Goal: Task Accomplishment & Management: Complete application form

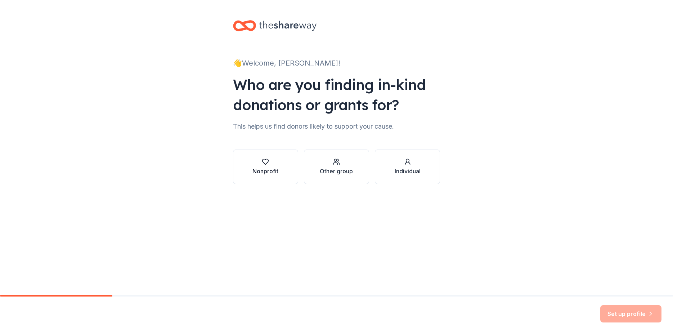
click at [283, 174] on button "Nonprofit" at bounding box center [265, 167] width 65 height 35
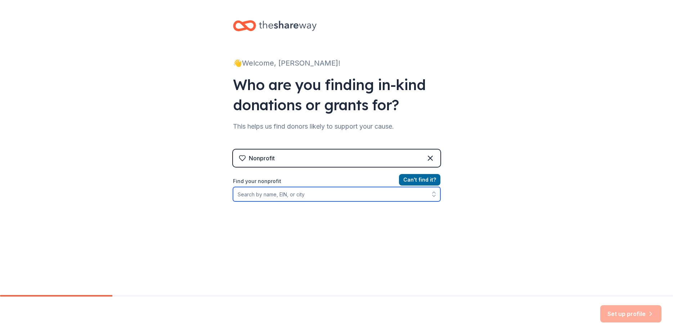
click at [271, 196] on input "Find your nonprofit" at bounding box center [337, 194] width 208 height 14
type input "The INVICTA Project"
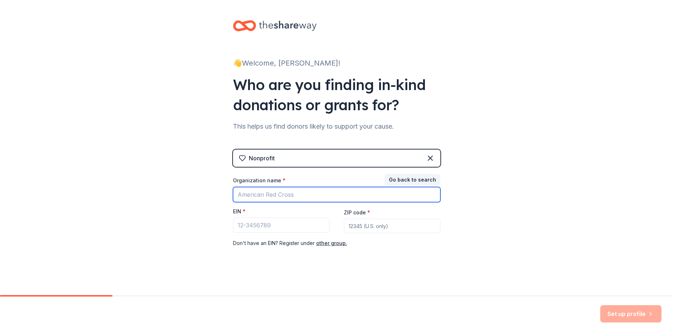
click at [302, 196] on input "Organization name *" at bounding box center [337, 194] width 208 height 15
type input "The"
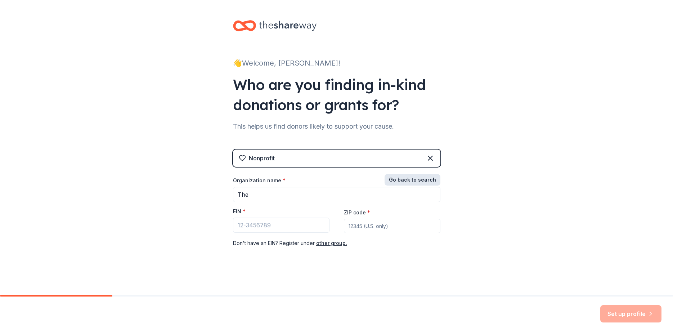
click at [393, 180] on button "Go back to search" at bounding box center [413, 180] width 56 height 12
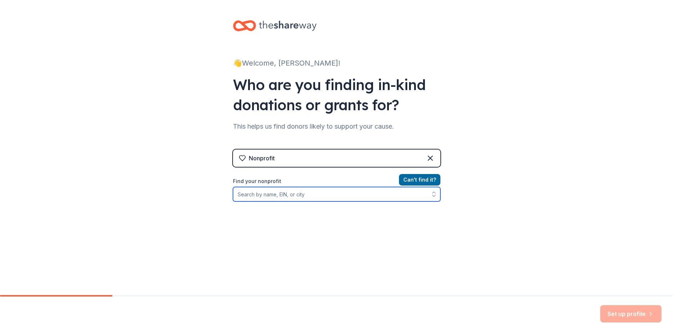
click at [266, 197] on input "Find your nonprofit" at bounding box center [337, 194] width 208 height 14
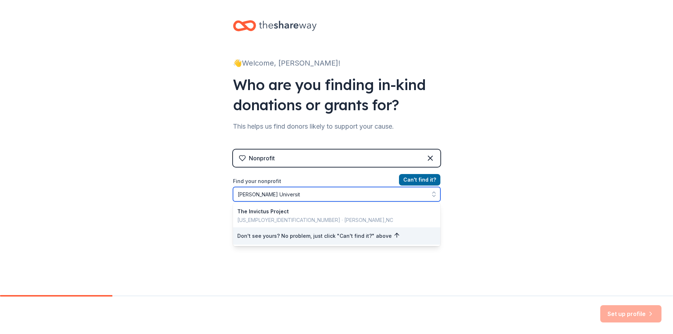
type input "[PERSON_NAME][GEOGRAPHIC_DATA]"
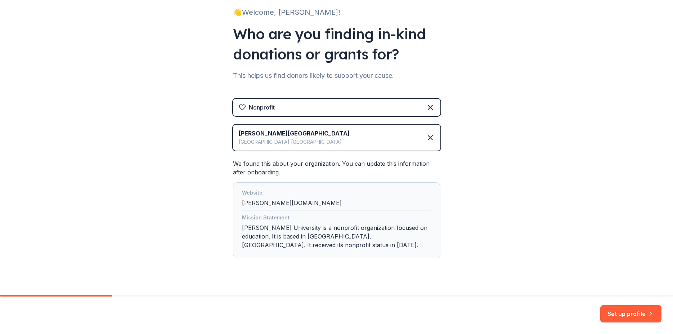
scroll to position [54, 0]
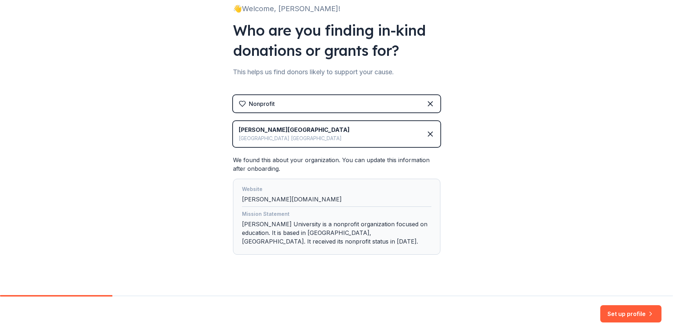
click at [351, 210] on div "Mission Statement" at bounding box center [337, 215] width 190 height 10
click at [332, 226] on div "Mission Statement [PERSON_NAME][GEOGRAPHIC_DATA] is a nonprofit organization fo…" at bounding box center [337, 229] width 190 height 39
click at [371, 237] on div "Mission Statement [PERSON_NAME][GEOGRAPHIC_DATA] is a nonprofit organization fo…" at bounding box center [337, 229] width 190 height 39
click at [624, 315] on button "Set up profile" at bounding box center [631, 313] width 61 height 17
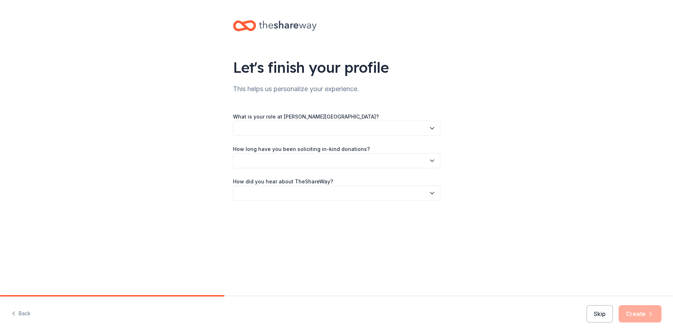
click at [266, 128] on button "button" at bounding box center [337, 128] width 208 height 15
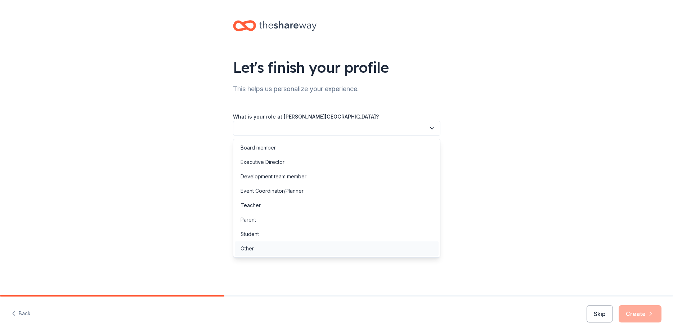
click at [253, 252] on div "Other" at bounding box center [247, 248] width 13 height 9
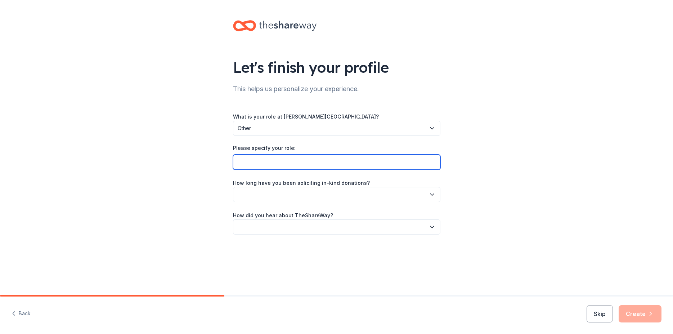
click at [268, 168] on input "Please specify your role:" at bounding box center [337, 162] width 208 height 15
type input "Business Administrator/Ambassador The INVICTA Project"
click at [284, 191] on button "button" at bounding box center [337, 194] width 208 height 15
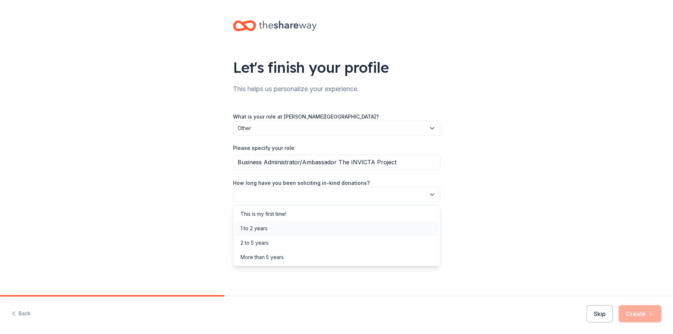
click at [266, 230] on div "1 to 2 years" at bounding box center [254, 228] width 27 height 9
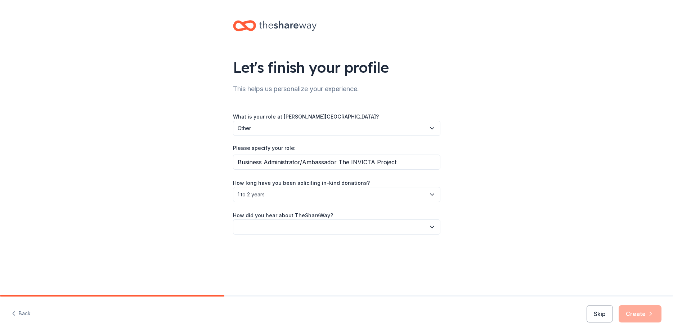
click at [284, 227] on button "button" at bounding box center [337, 226] width 208 height 15
click at [274, 263] on div "Online search" at bounding box center [337, 261] width 204 height 14
click at [646, 316] on button "Create" at bounding box center [640, 313] width 43 height 17
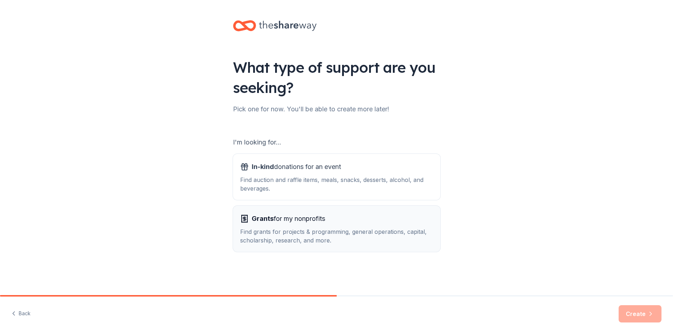
click at [348, 219] on div "Grants for my nonprofits" at bounding box center [336, 219] width 193 height 12
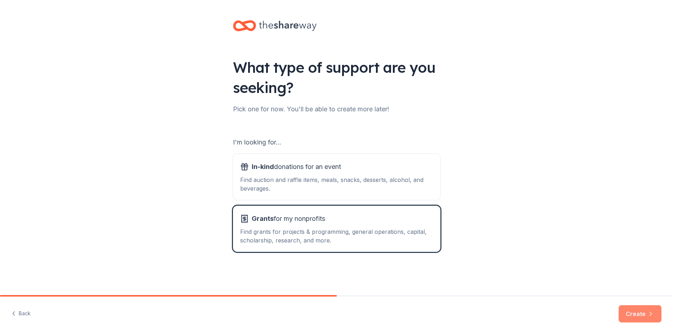
click at [639, 316] on button "Create" at bounding box center [640, 313] width 43 height 17
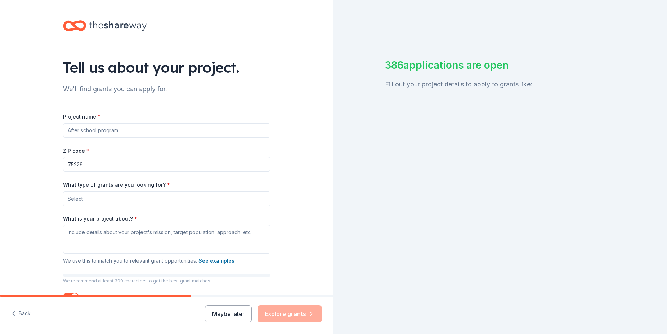
click at [97, 131] on input "Project name *" at bounding box center [167, 130] width 208 height 14
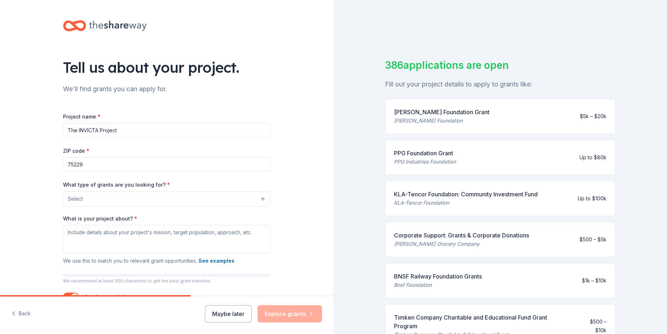
type input "The INVICTA Project"
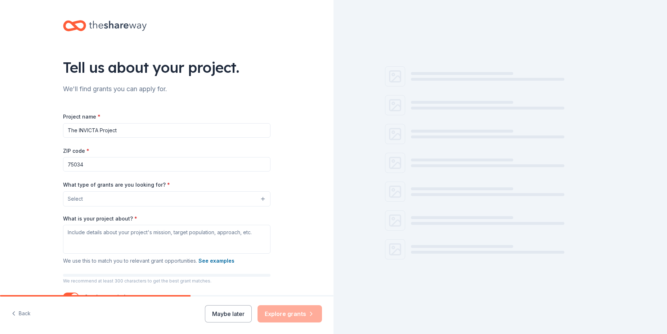
type input "75034"
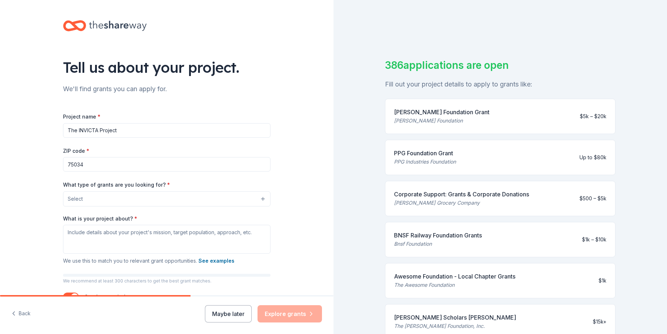
click at [259, 197] on button "Select" at bounding box center [167, 198] width 208 height 15
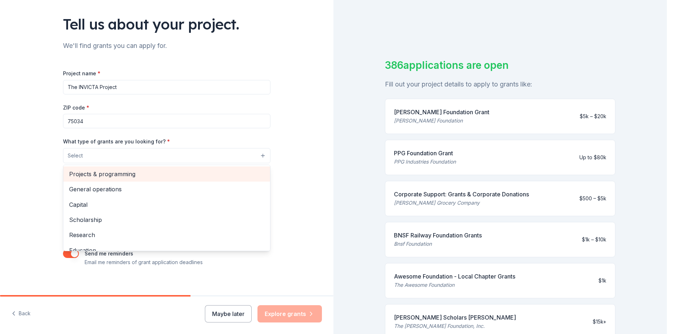
click at [133, 177] on span "Projects & programming" at bounding box center [166, 173] width 195 height 9
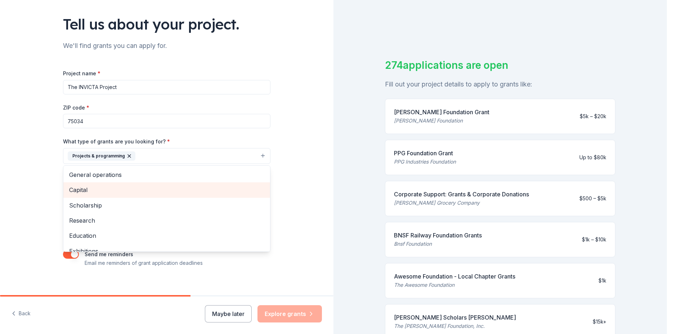
click at [103, 188] on span "Capital" at bounding box center [166, 189] width 195 height 9
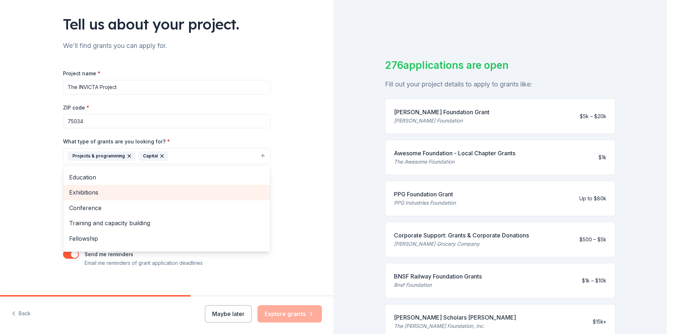
scroll to position [55, 0]
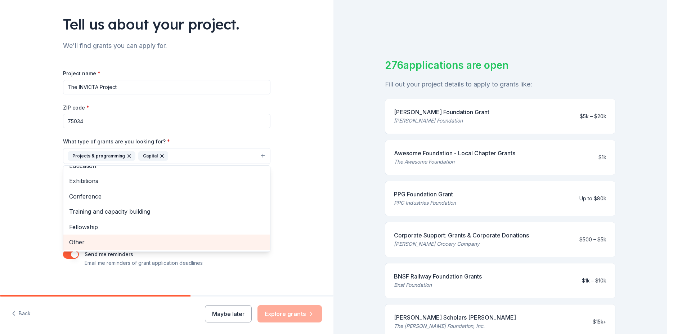
click at [99, 239] on span "Other" at bounding box center [166, 241] width 195 height 9
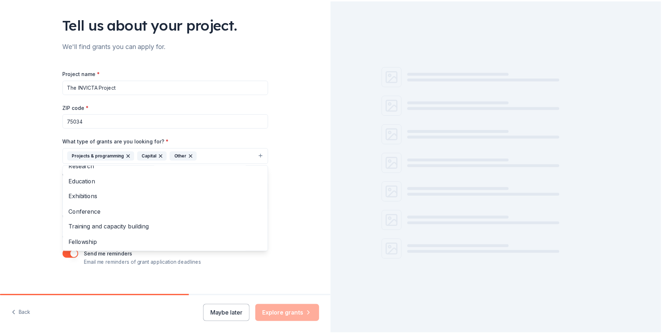
scroll to position [39, 0]
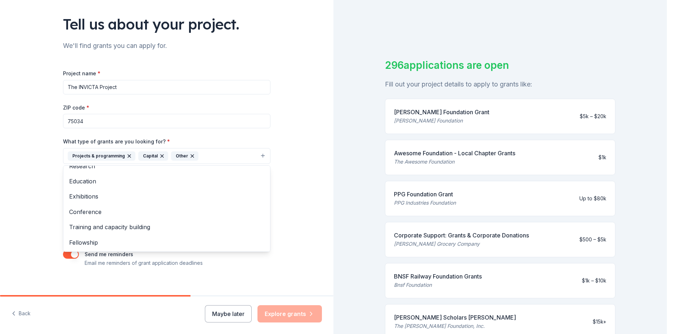
click at [312, 215] on div "Tell us about your project. We'll find grants you can apply for. Project name *…" at bounding box center [167, 129] width 334 height 345
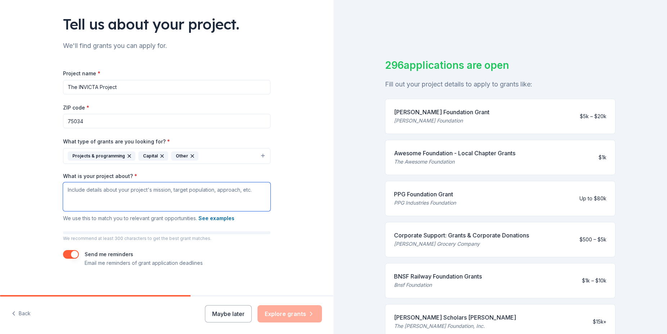
click at [102, 192] on textarea "What is your project about? *" at bounding box center [167, 196] width 208 height 29
paste textarea "The INVICTA Project—a life-changing initiative that provides veterans and first…"
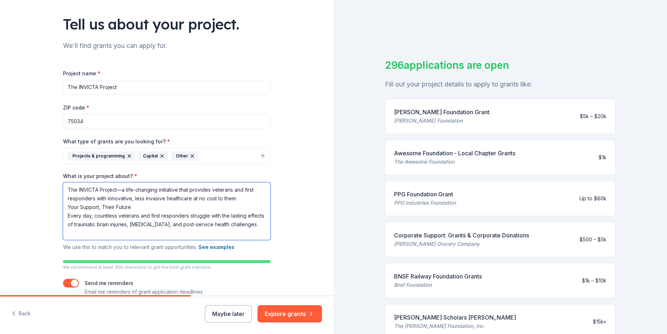
drag, startPoint x: 116, startPoint y: 189, endPoint x: 135, endPoint y: 194, distance: 19.1
click at [116, 189] on textarea "The INVICTA Project—a life-changing initiative that provides veterans and first…" at bounding box center [167, 211] width 208 height 58
click at [137, 204] on textarea "The INVICTA Project is a life-changing initiative that provides veterans and fi…" at bounding box center [167, 211] width 208 height 58
click at [223, 248] on button "See examples" at bounding box center [217, 247] width 36 height 9
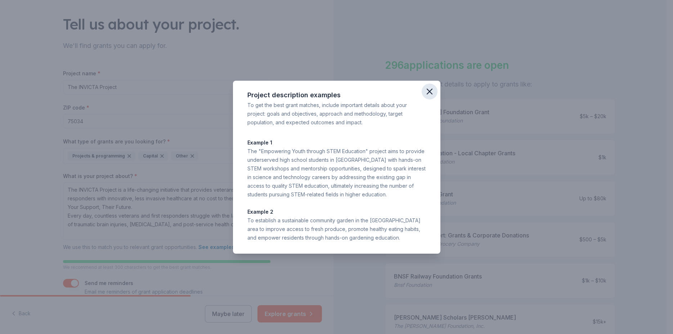
click at [428, 93] on icon "button" at bounding box center [429, 91] width 5 height 5
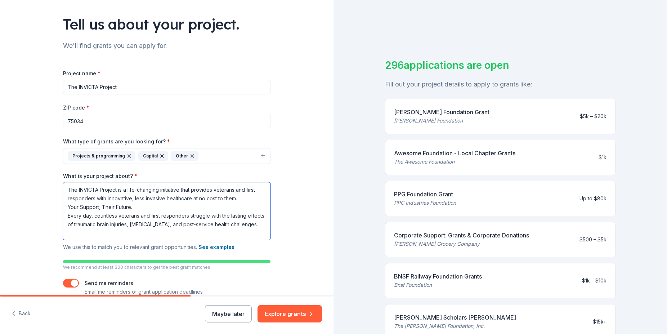
click at [137, 237] on textarea "The INVICTA Project is a life-changing initiative that provides veterans and fi…" at bounding box center [167, 211] width 208 height 58
paste textarea "funds a life-changing two-week program at [PERSON_NAME][GEOGRAPHIC_DATA]. This …"
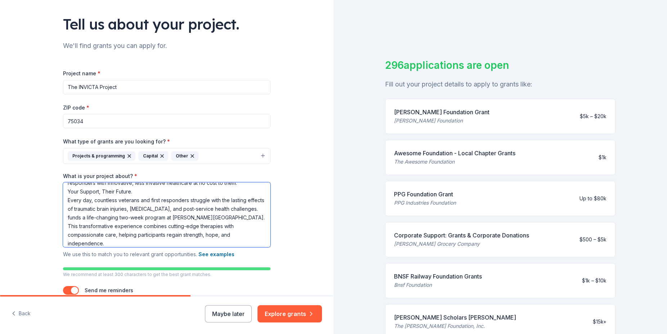
drag, startPoint x: 93, startPoint y: 217, endPoint x: 110, endPoint y: 217, distance: 16.9
click at [110, 217] on textarea "The INVICTA Project is a life-changing initiative that provides veterans and fi…" at bounding box center [167, 214] width 208 height 65
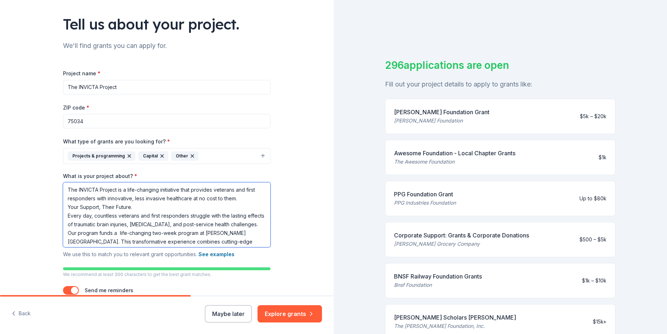
drag, startPoint x: 138, startPoint y: 242, endPoint x: 44, endPoint y: 173, distance: 116.0
click at [63, 182] on textarea "The INVICTA Project is a life-changing initiative that provides veterans and fi…" at bounding box center [167, 214] width 208 height 65
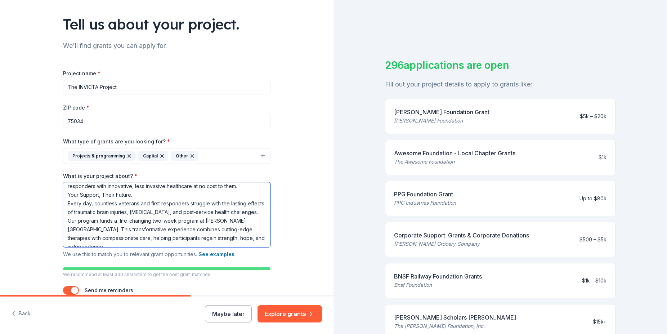
scroll to position [19, 0]
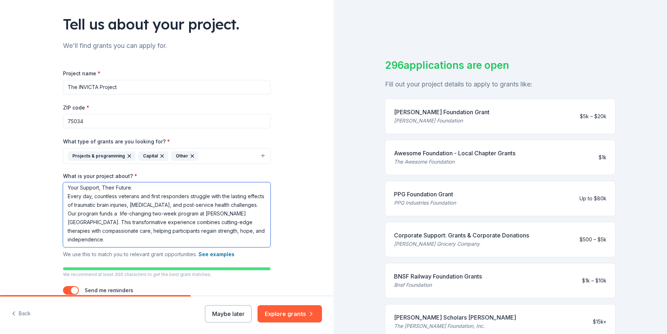
click at [94, 213] on textarea "The INVICTA Project is a life-changing initiative that provides veterans and fi…" at bounding box center [167, 214] width 208 height 65
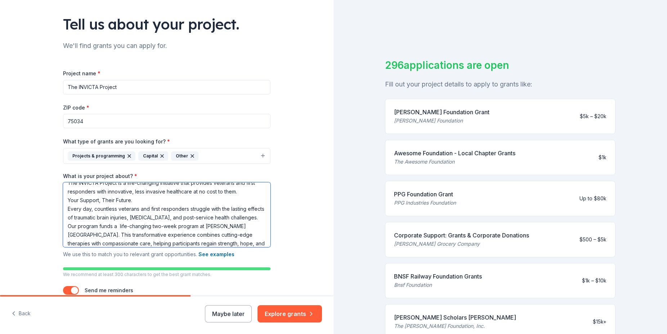
scroll to position [0, 0]
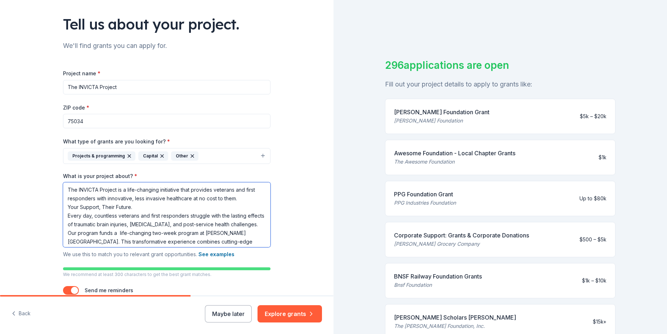
drag, startPoint x: 105, startPoint y: 237, endPoint x: 48, endPoint y: 174, distance: 84.7
click at [63, 182] on textarea "The INVICTA Project is a life-changing initiative that provides veterans and fi…" at bounding box center [167, 214] width 208 height 65
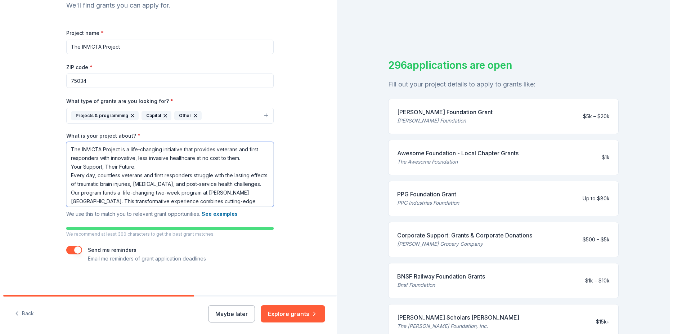
scroll to position [86, 0]
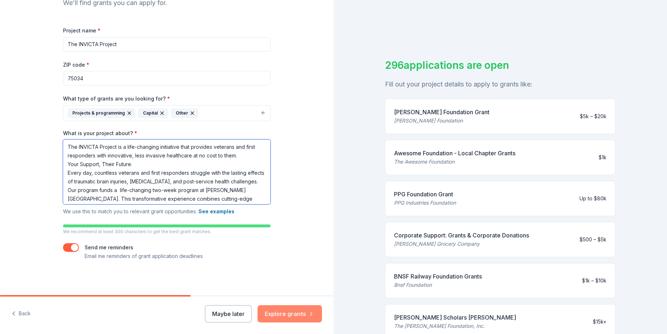
type textarea "The INVICTA Project is a life-changing initiative that provides veterans and fi…"
click at [294, 314] on button "Explore grants" at bounding box center [290, 313] width 64 height 17
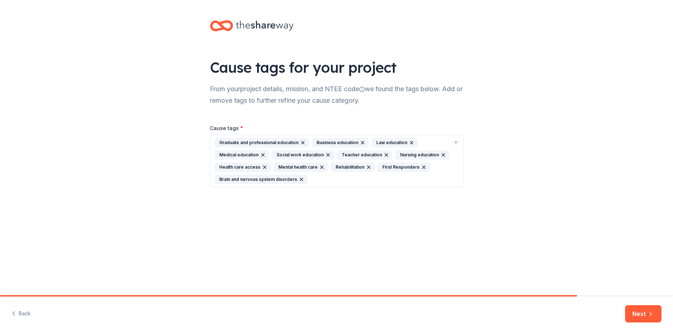
click at [384, 152] on icon "button" at bounding box center [387, 155] width 6 height 6
click at [384, 152] on icon "button" at bounding box center [385, 155] width 6 height 6
click at [413, 166] on div "Graduate and professional education Business education Law education Medical ed…" at bounding box center [333, 161] width 236 height 46
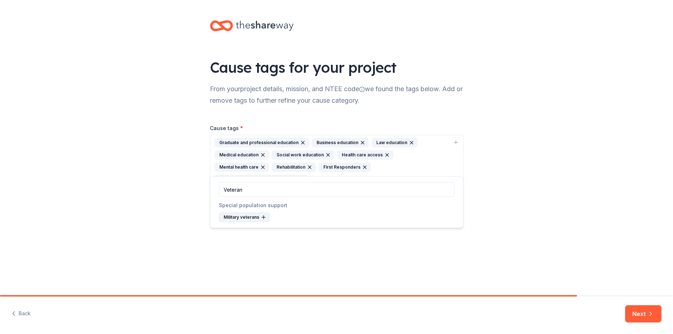
click at [261, 216] on icon at bounding box center [264, 217] width 6 height 6
click at [302, 142] on icon "button" at bounding box center [303, 142] width 3 height 3
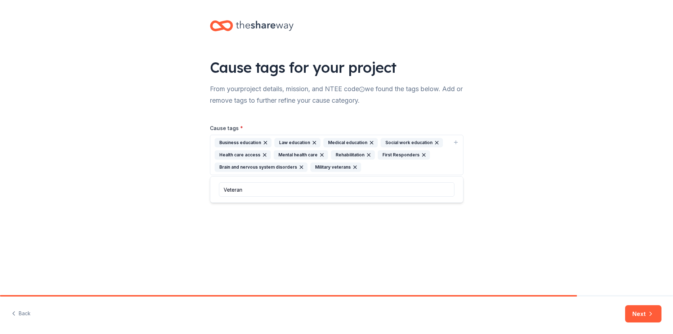
click at [263, 141] on icon "button" at bounding box center [266, 143] width 6 height 6
click at [252, 143] on icon "button" at bounding box center [255, 143] width 6 height 6
click at [262, 141] on icon "button" at bounding box center [263, 143] width 6 height 6
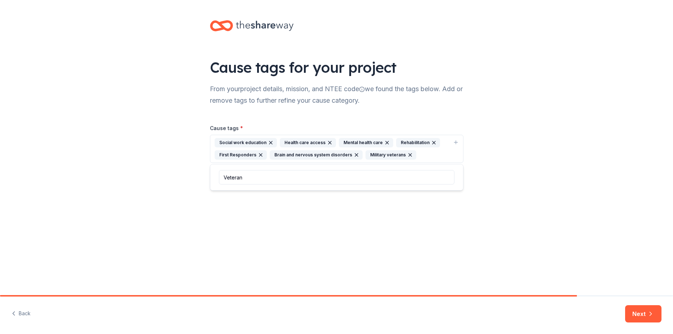
click at [270, 141] on icon "button" at bounding box center [271, 143] width 6 height 6
click at [322, 141] on icon "button" at bounding box center [322, 143] width 6 height 6
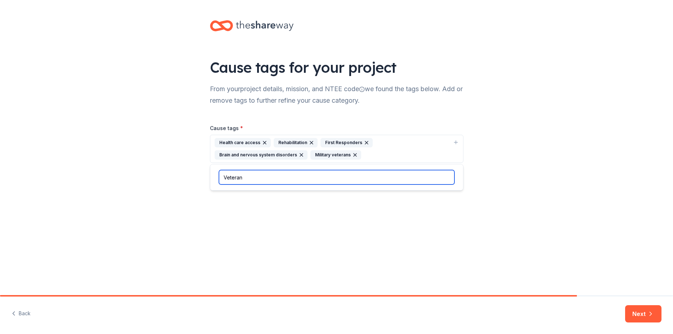
drag, startPoint x: 261, startPoint y: 177, endPoint x: 215, endPoint y: 177, distance: 46.1
click at [219, 177] on input "Veteran" at bounding box center [337, 177] width 236 height 14
type input "Neuro"
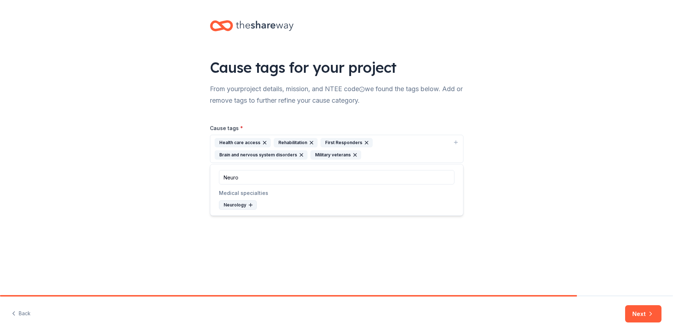
click at [251, 204] on icon at bounding box center [251, 204] width 0 height 3
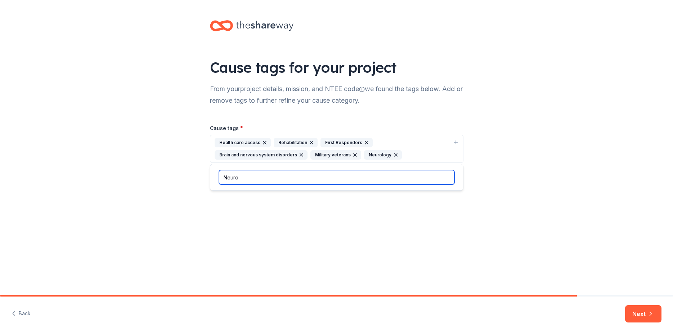
drag, startPoint x: 266, startPoint y: 181, endPoint x: 210, endPoint y: 180, distance: 56.6
click at [219, 180] on input "Neuro" at bounding box center [337, 177] width 236 height 14
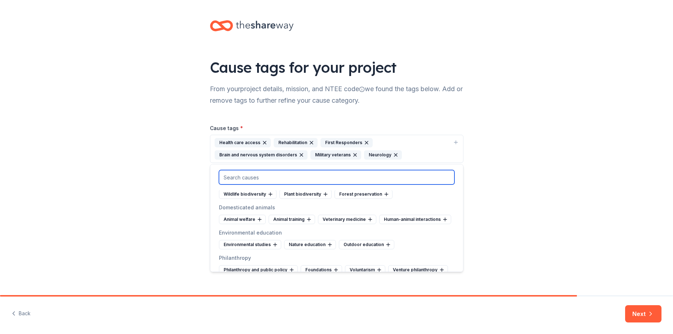
scroll to position [692, 0]
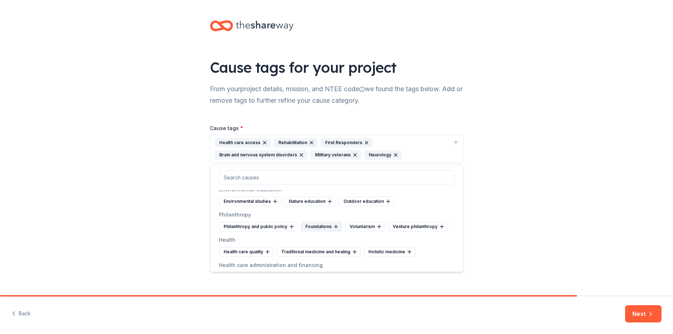
click at [334, 230] on icon at bounding box center [336, 227] width 6 height 6
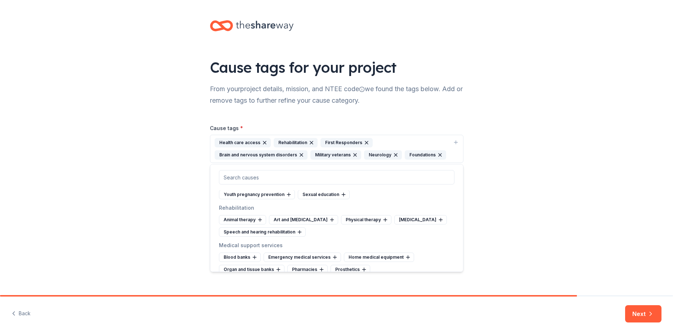
scroll to position [951, 0]
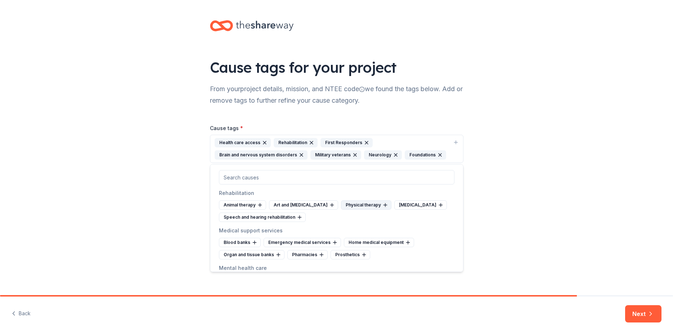
click at [383, 208] on icon at bounding box center [386, 205] width 6 height 6
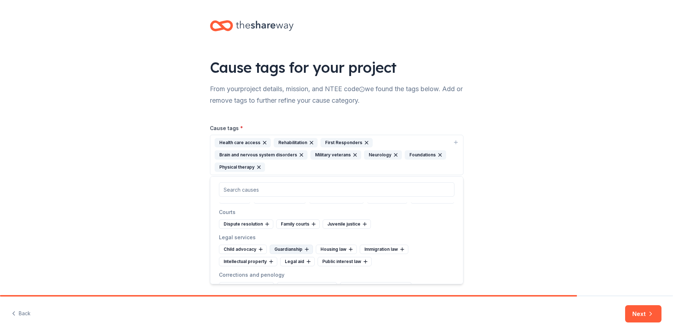
scroll to position [1773, 0]
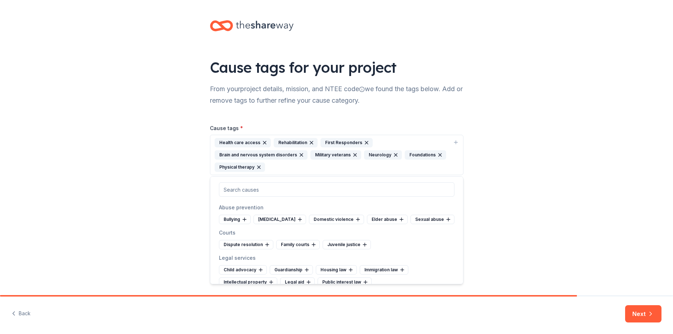
click at [318, 197] on icon at bounding box center [320, 194] width 6 height 6
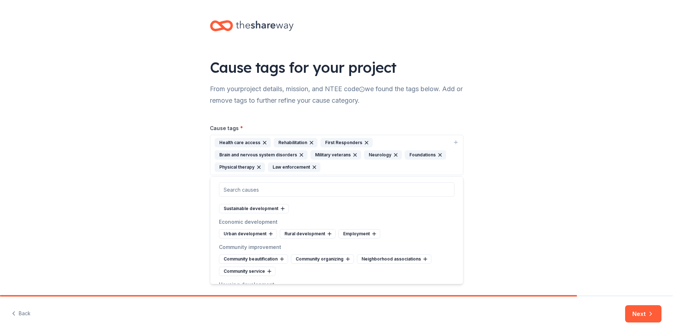
scroll to position [2335, 0]
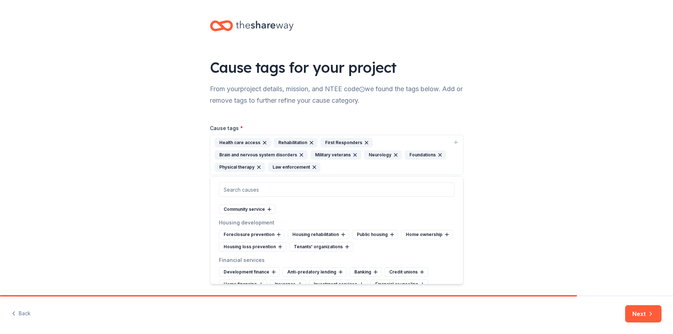
click at [263, 141] on icon "button" at bounding box center [265, 143] width 6 height 6
click at [396, 153] on icon "button" at bounding box center [397, 154] width 3 height 3
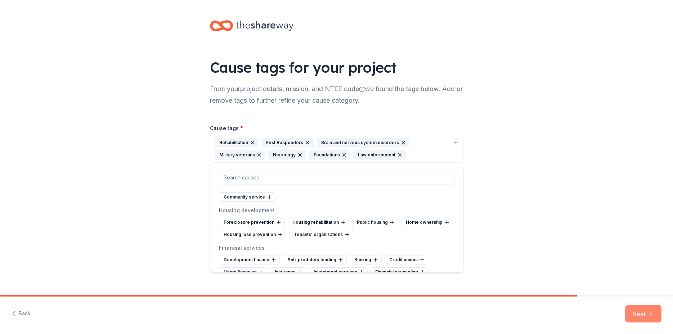
click at [639, 315] on button "Next" at bounding box center [644, 313] width 36 height 17
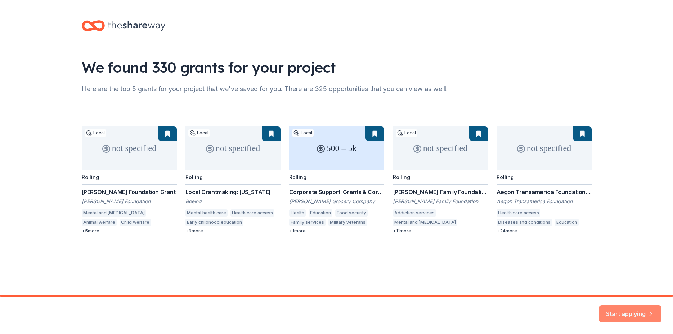
click at [646, 313] on button "Start applying" at bounding box center [630, 309] width 63 height 17
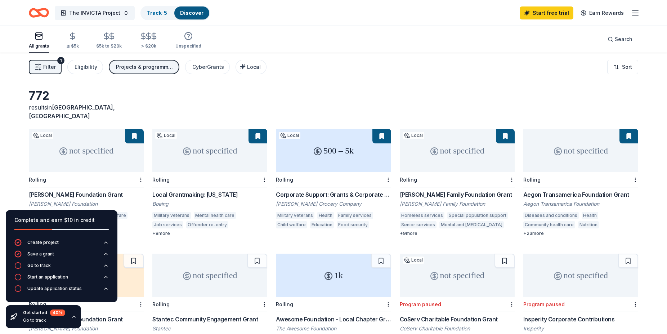
click at [315, 76] on div "Filter 1 Eligibility Projects & programming, Capital, Other CyberGrants Local S…" at bounding box center [333, 67] width 667 height 29
click at [74, 317] on icon "button" at bounding box center [73, 316] width 3 height 1
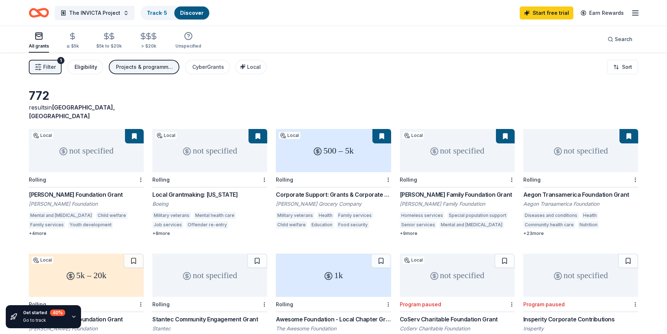
click at [90, 69] on div "Eligibility" at bounding box center [86, 67] width 23 height 9
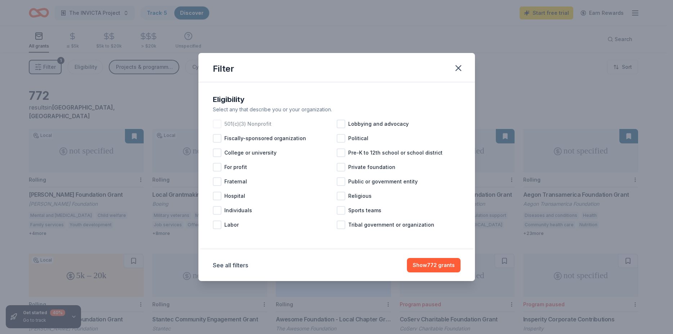
click at [215, 122] on div at bounding box center [217, 124] width 9 height 9
click at [432, 268] on button "Show 666 grants" at bounding box center [433, 265] width 55 height 14
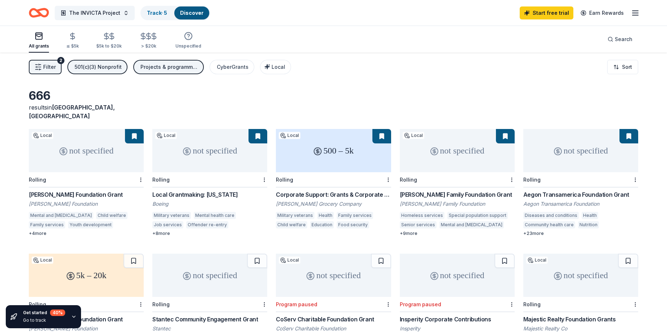
click at [637, 14] on icon "button" at bounding box center [635, 13] width 9 height 9
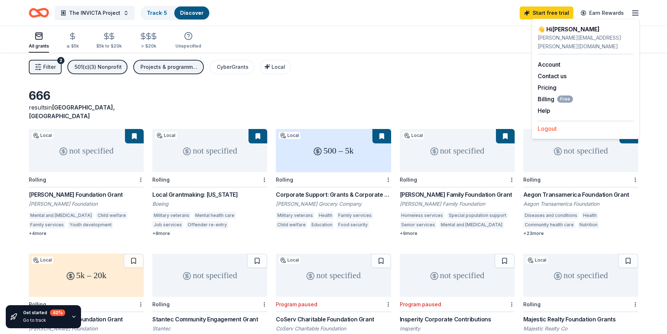
click at [550, 124] on button "Logout" at bounding box center [547, 128] width 19 height 9
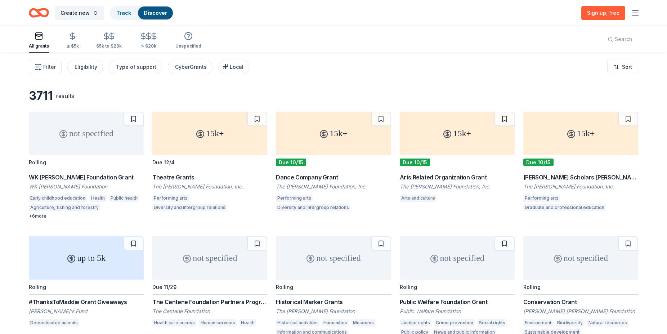
click at [638, 11] on line "button" at bounding box center [636, 11] width 6 height 0
click at [553, 70] on button "Log in" at bounding box center [546, 70] width 17 height 9
